Goal: Task Accomplishment & Management: Manage account settings

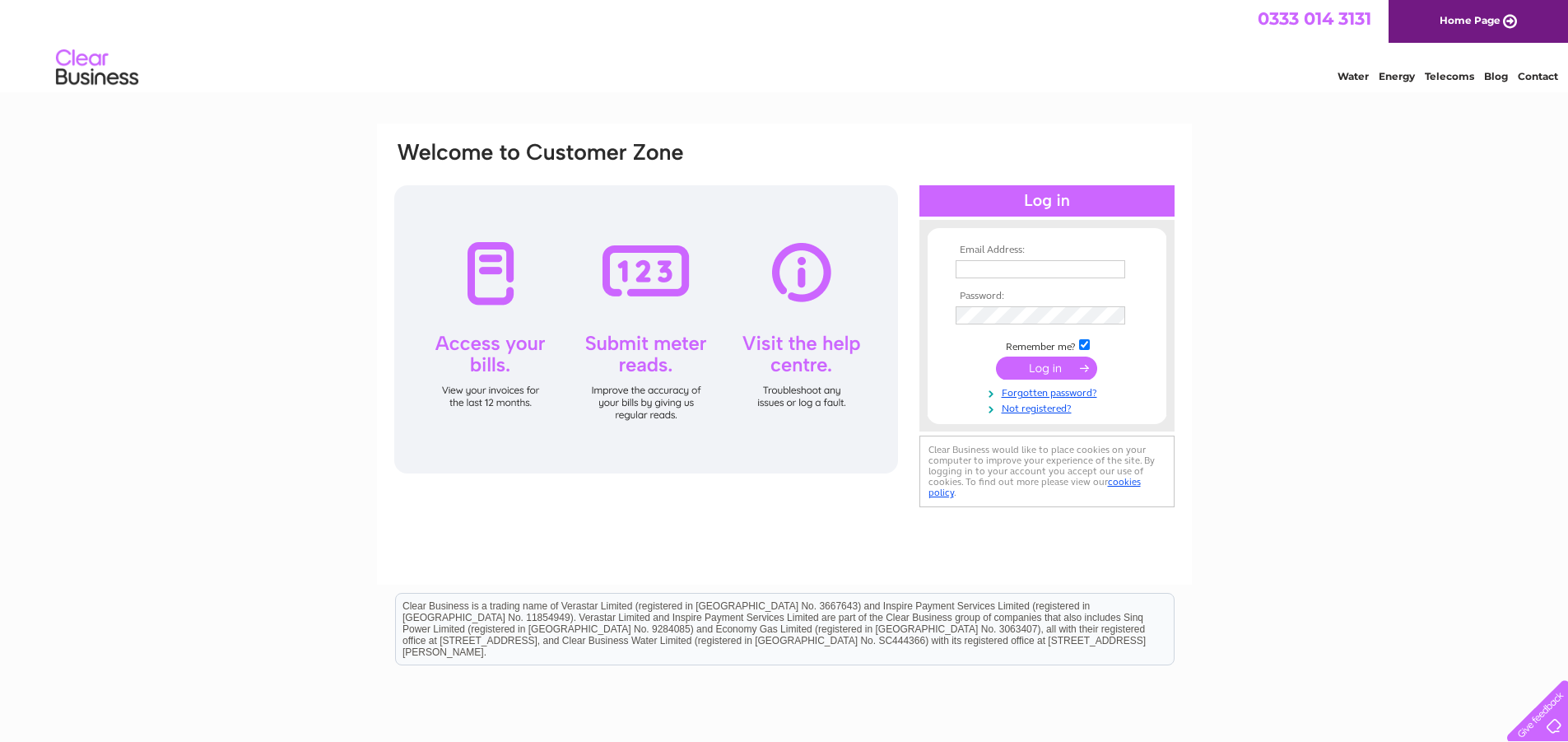
type input "accounts@rightangle.org.uk"
click at [1049, 363] on input "submit" at bounding box center [1046, 367] width 102 height 23
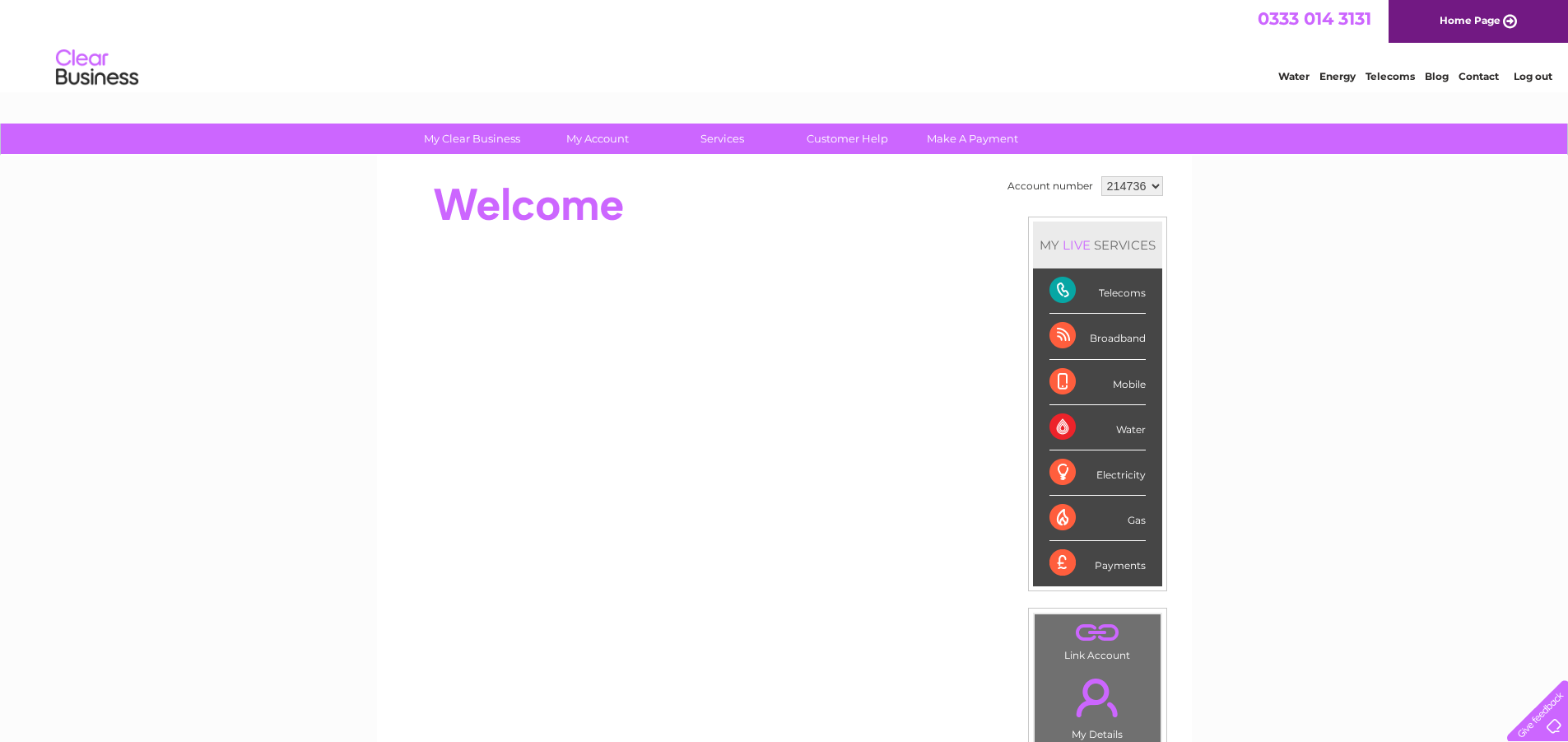
click at [1065, 284] on div "Telecoms" at bounding box center [1098, 291] width 97 height 45
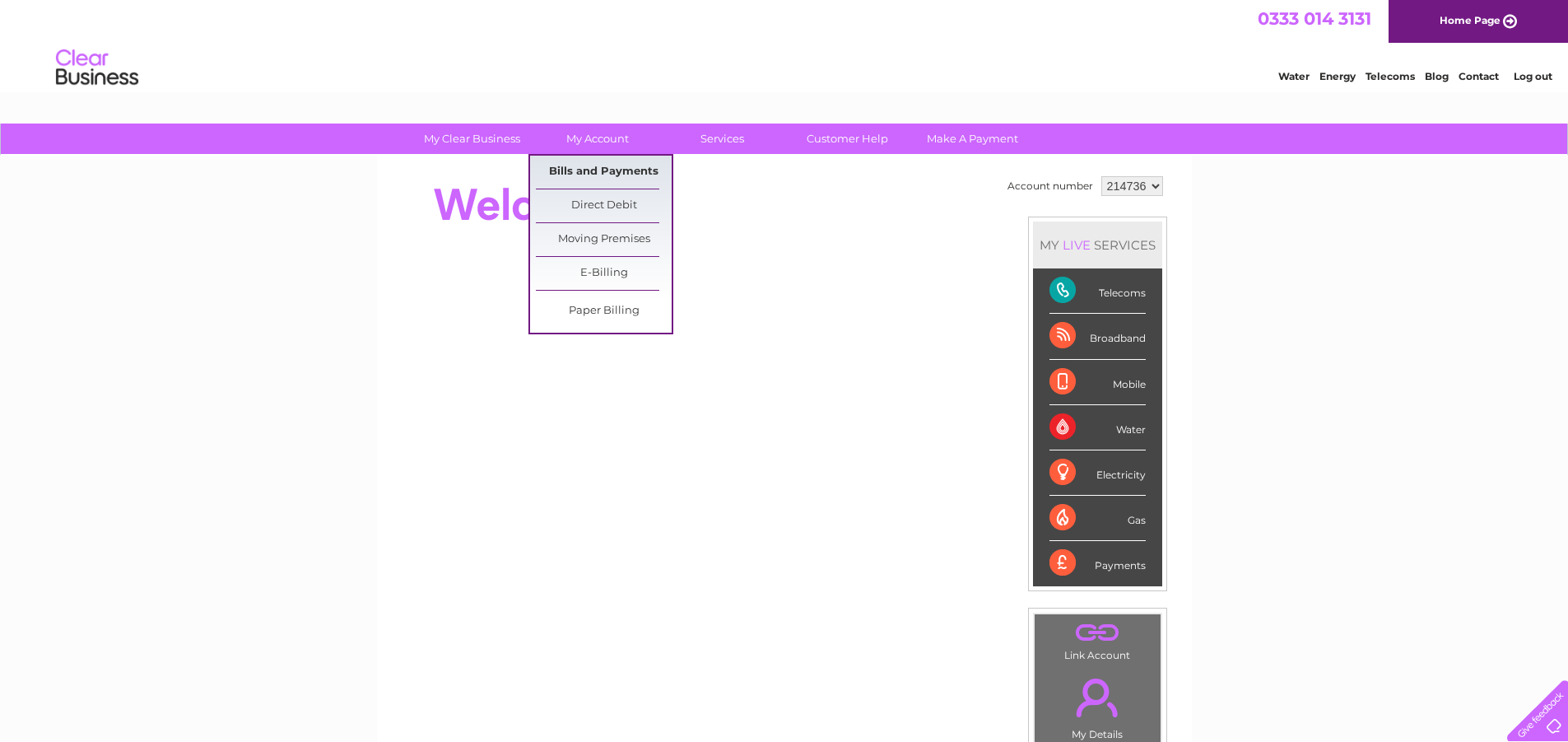
click at [593, 166] on link "Bills and Payments" at bounding box center [604, 172] width 136 height 33
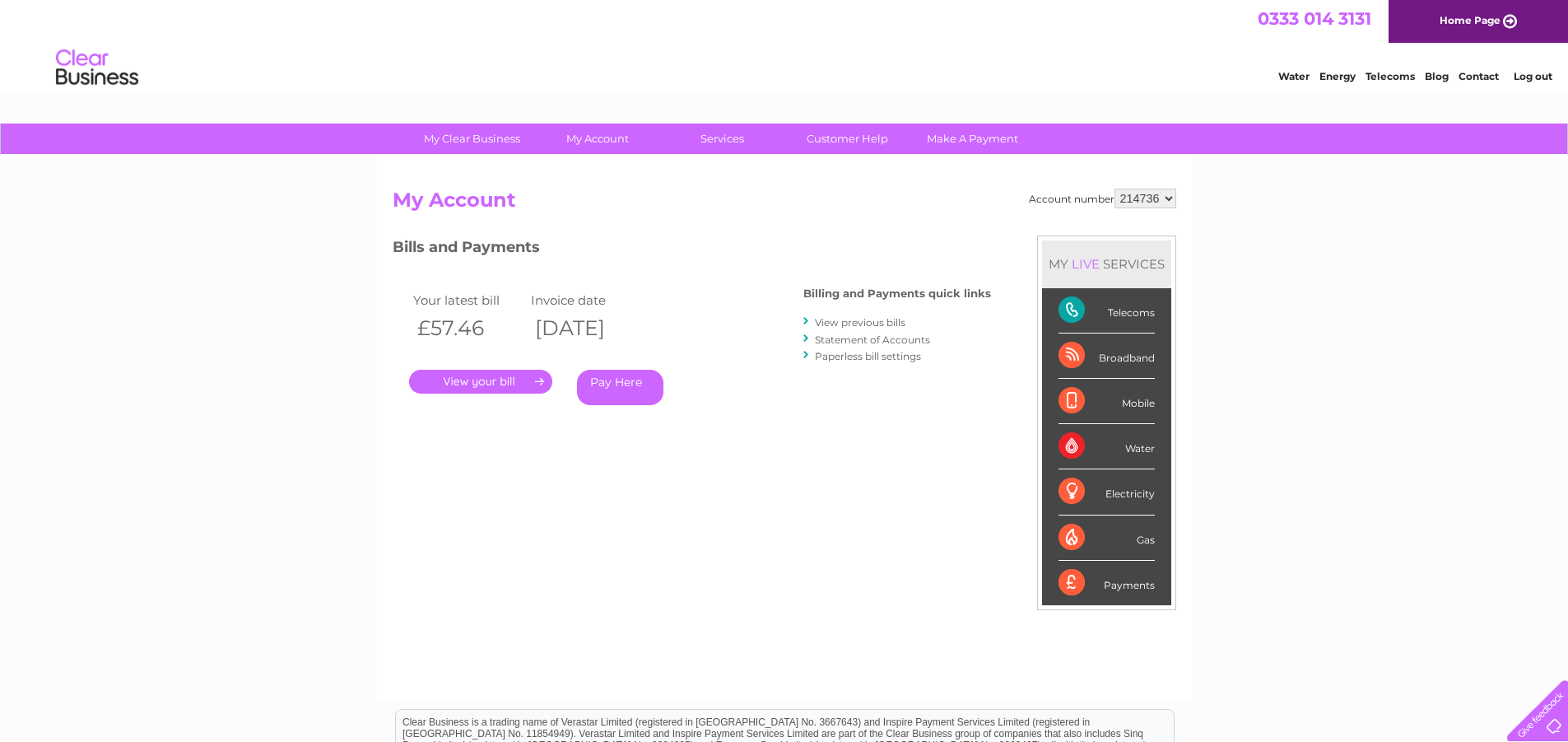
click at [451, 384] on link "." at bounding box center [480, 382] width 143 height 24
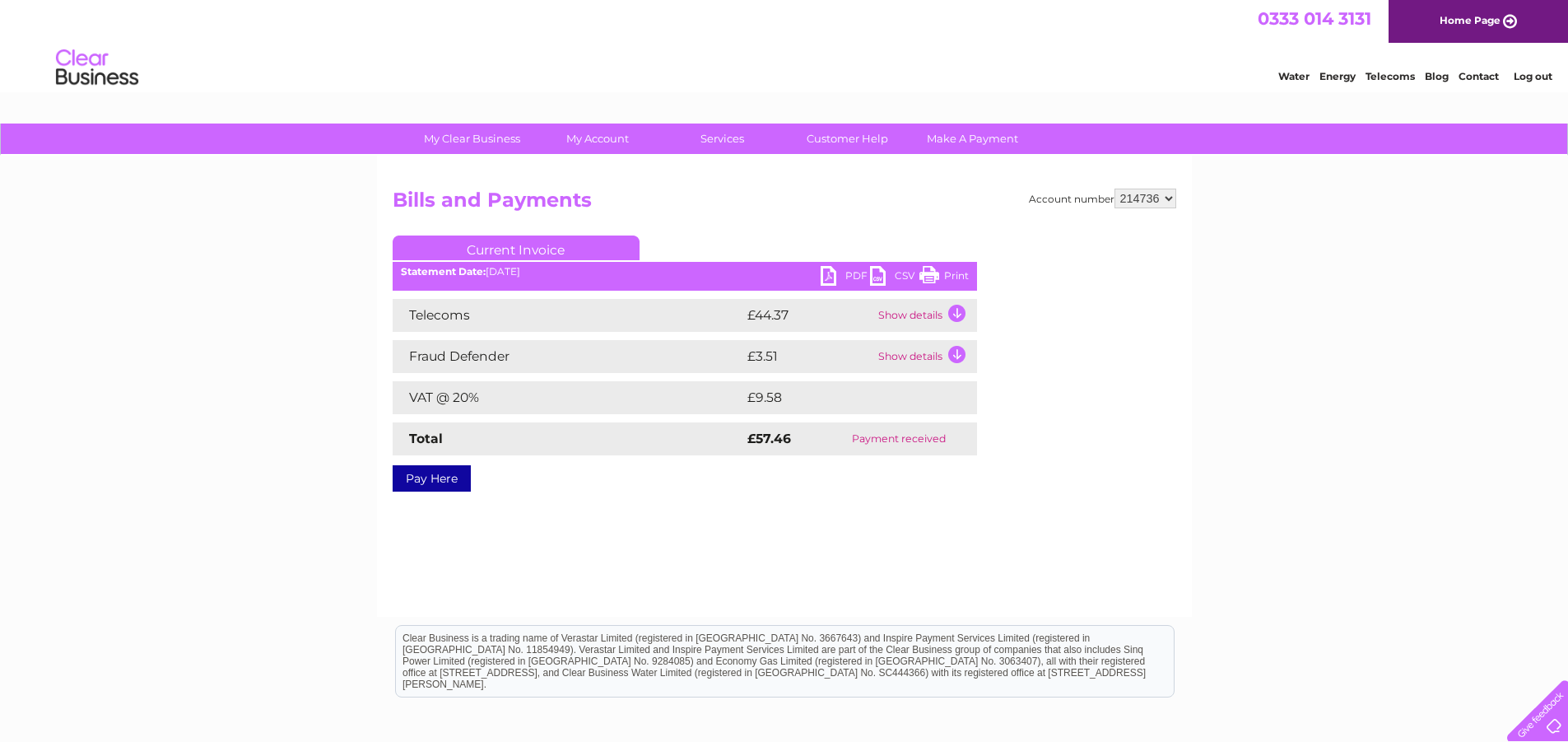
click at [935, 274] on link "Print" at bounding box center [944, 278] width 49 height 24
click at [832, 276] on link "PDF" at bounding box center [845, 278] width 49 height 24
